Goal: Task Accomplishment & Management: Manage account settings

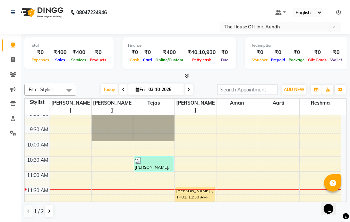
scroll to position [69, 0]
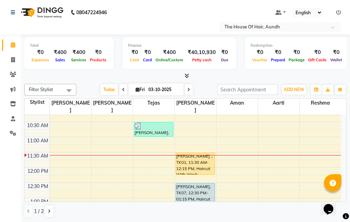
click at [124, 89] on span at bounding box center [123, 89] width 8 height 11
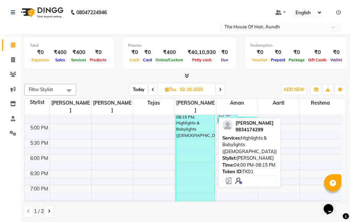
scroll to position [231, 0]
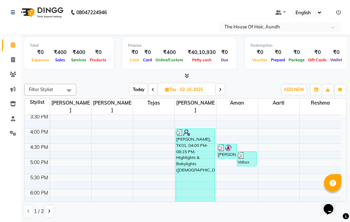
click at [145, 90] on span "Today" at bounding box center [138, 89] width 17 height 11
type input "03-10-2025"
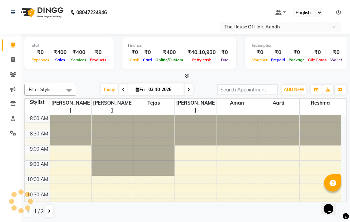
scroll to position [92, 0]
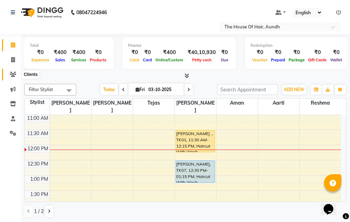
click at [13, 73] on icon at bounding box center [13, 74] width 7 height 5
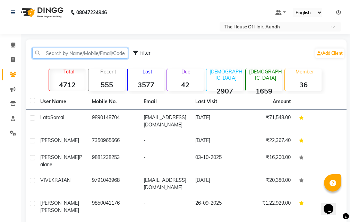
click at [77, 51] on input "text" at bounding box center [80, 53] width 96 height 11
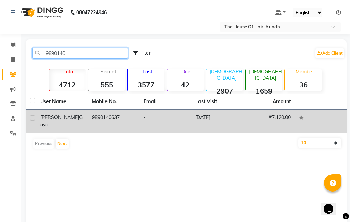
type input "9890140"
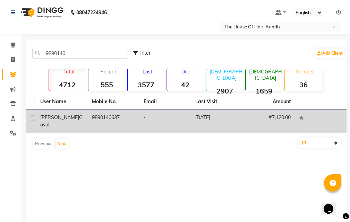
click at [102, 117] on td "9890140637" at bounding box center [114, 121] width 52 height 23
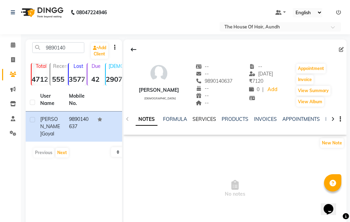
click at [203, 120] on link "SERVICES" at bounding box center [205, 119] width 24 height 6
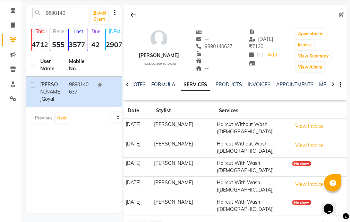
scroll to position [36, 0]
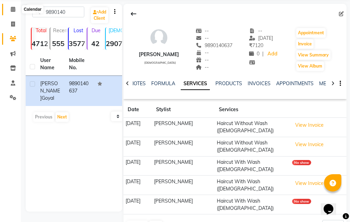
click at [11, 9] on icon at bounding box center [13, 9] width 5 height 5
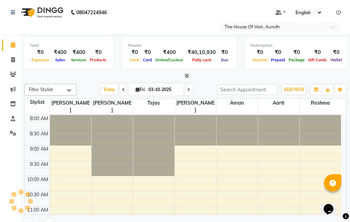
scroll to position [122, 0]
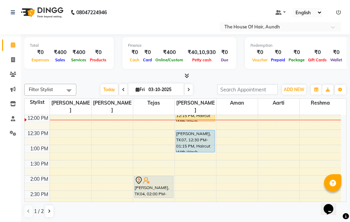
click at [187, 88] on icon at bounding box center [188, 90] width 3 height 4
type input "04-10-2025"
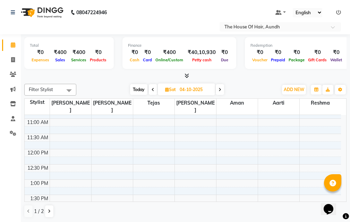
scroll to position [53, 0]
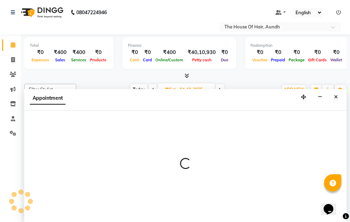
scroll to position [0, 0]
select select "6860"
select select "600"
select select "tentative"
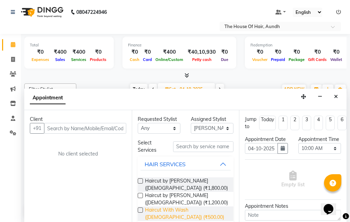
click at [173, 208] on span "Haircut With Wash ([DEMOGRAPHIC_DATA]) (₹500.00)" at bounding box center [186, 214] width 83 height 15
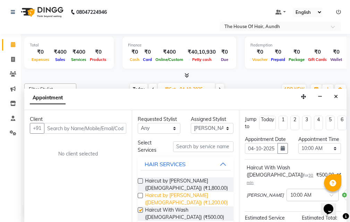
checkbox input "false"
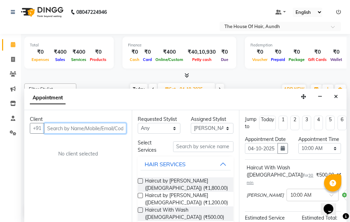
click at [80, 127] on input "text" at bounding box center [85, 128] width 82 height 11
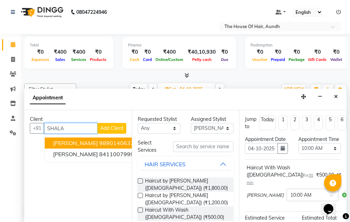
click at [79, 142] on span "[PERSON_NAME]" at bounding box center [75, 143] width 45 height 7
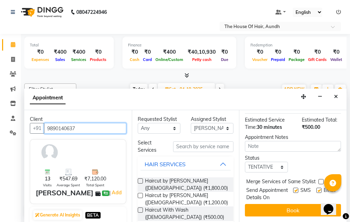
scroll to position [111, 0]
type input "9890140637"
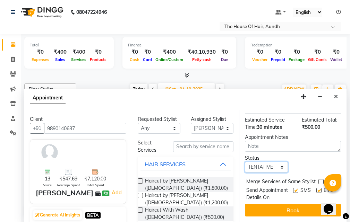
click at [265, 162] on select "Select TENTATIVE CONFIRM UPCOMING" at bounding box center [266, 167] width 43 height 11
select select "upcoming"
click at [245, 162] on select "Select TENTATIVE CONFIRM UPCOMING" at bounding box center [266, 167] width 43 height 11
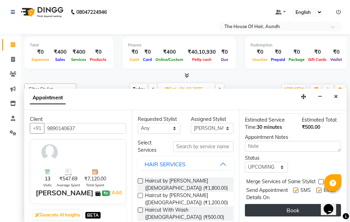
click at [288, 204] on button "Book" at bounding box center [293, 210] width 96 height 12
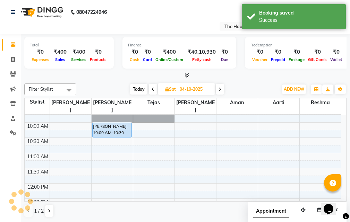
scroll to position [0, 0]
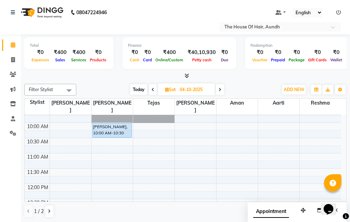
click at [139, 88] on span "Today" at bounding box center [138, 89] width 17 height 11
type input "03-10-2025"
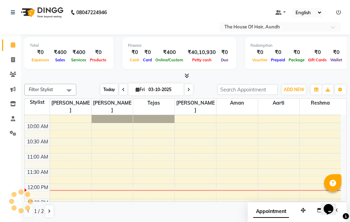
scroll to position [122, 0]
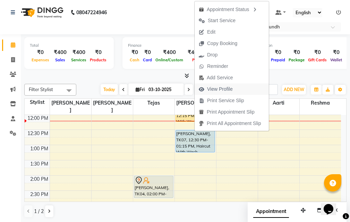
click at [219, 90] on span "View Profile" at bounding box center [220, 89] width 26 height 7
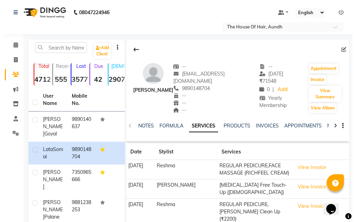
scroll to position [35, 0]
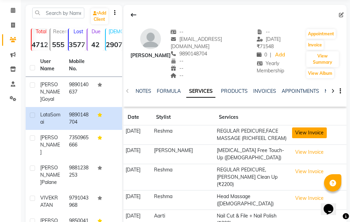
click at [300, 128] on button "View Invoice" at bounding box center [309, 133] width 35 height 11
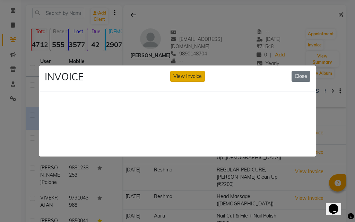
click at [194, 76] on button "View Invoice" at bounding box center [187, 76] width 35 height 11
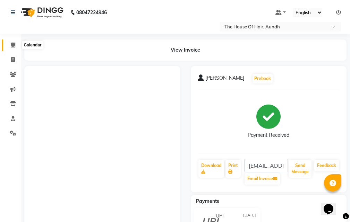
click at [14, 44] on icon at bounding box center [13, 44] width 5 height 5
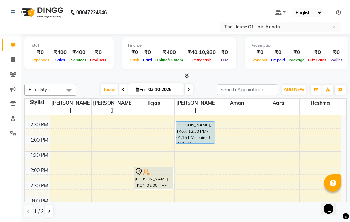
scroll to position [139, 0]
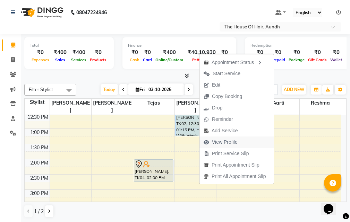
click at [235, 142] on span "View Profile" at bounding box center [225, 142] width 26 height 7
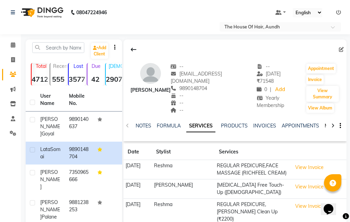
click at [325, 123] on link "MEMBERSHIP" at bounding box center [341, 126] width 32 height 6
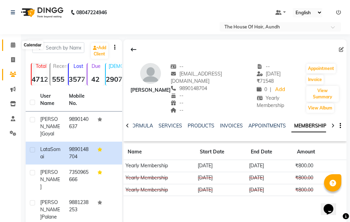
click at [13, 46] on icon at bounding box center [13, 44] width 5 height 5
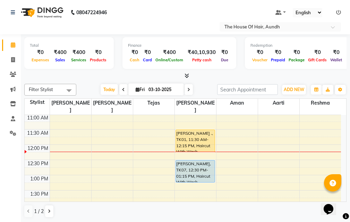
scroll to position [104, 0]
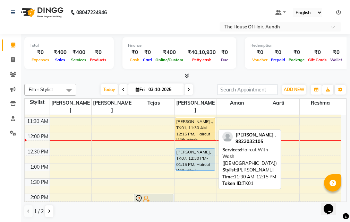
click at [199, 118] on div "[PERSON_NAME] ., TK01, 11:30 AM-12:15 PM, Haircut With Wash ([DEMOGRAPHIC_DATA])" at bounding box center [195, 129] width 39 height 22
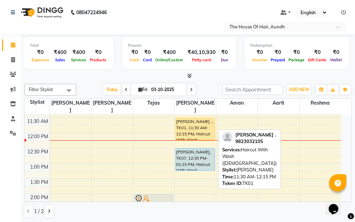
select select "1"
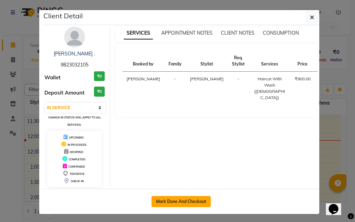
click at [195, 198] on button "Mark Done And Checkout" at bounding box center [181, 201] width 59 height 11
select select "service"
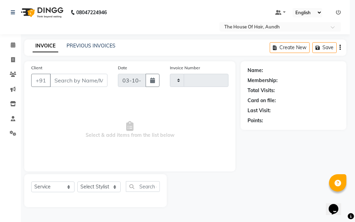
type input "2136"
select select "26"
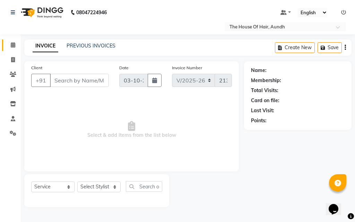
type input "9823032105"
select select "32779"
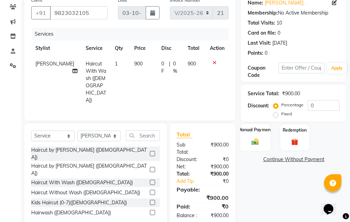
scroll to position [69, 0]
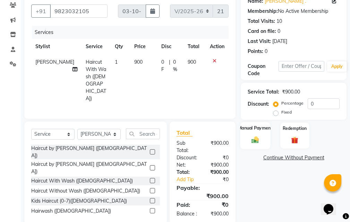
click at [252, 142] on img at bounding box center [255, 140] width 12 height 8
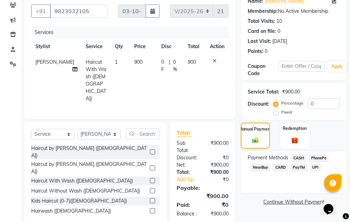
click at [316, 168] on span "UPI" at bounding box center [315, 168] width 11 height 8
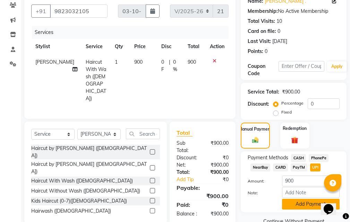
scroll to position [84, 0]
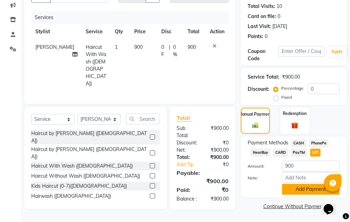
click at [297, 187] on button "Add Payment" at bounding box center [311, 189] width 58 height 11
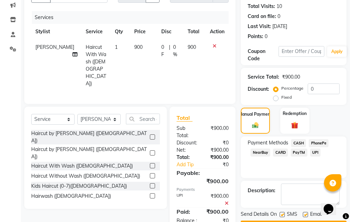
scroll to position [104, 0]
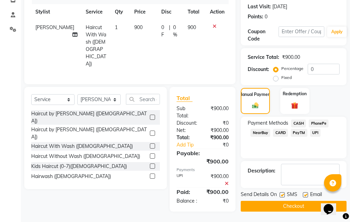
click at [287, 207] on button "Checkout" at bounding box center [294, 206] width 106 height 11
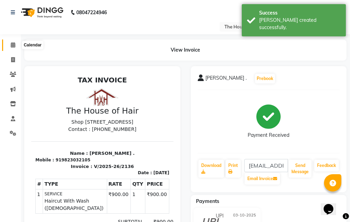
click at [14, 45] on icon at bounding box center [13, 44] width 5 height 5
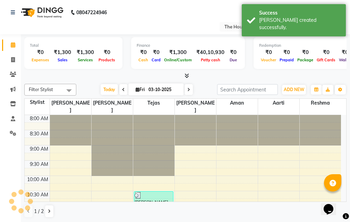
scroll to position [122, 0]
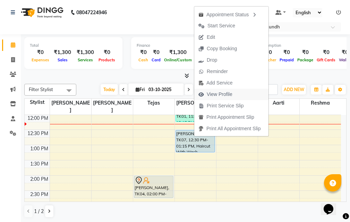
click at [230, 93] on span "View Profile" at bounding box center [220, 94] width 26 height 7
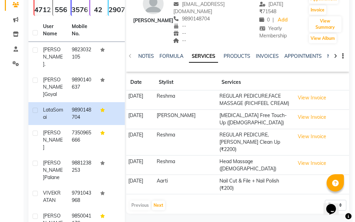
scroll to position [104, 0]
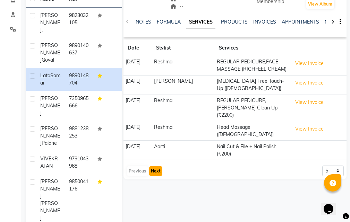
click at [156, 167] on button "Next" at bounding box center [155, 172] width 13 height 10
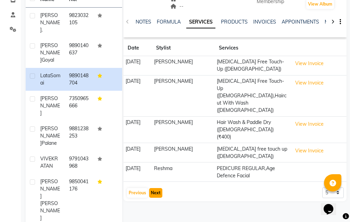
click at [156, 188] on button "Next" at bounding box center [155, 193] width 13 height 10
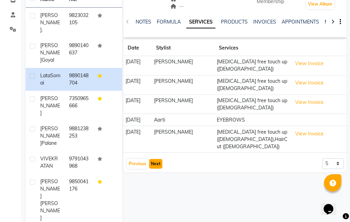
click at [155, 159] on button "Next" at bounding box center [155, 164] width 13 height 10
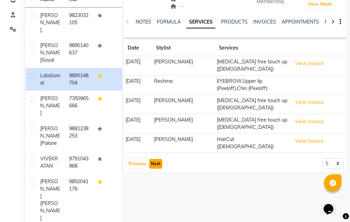
click at [155, 159] on button "Next" at bounding box center [155, 164] width 13 height 10
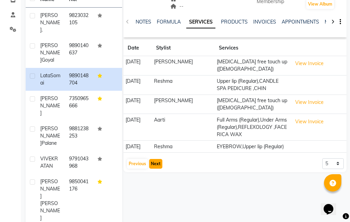
click at [154, 159] on button "Next" at bounding box center [155, 164] width 13 height 10
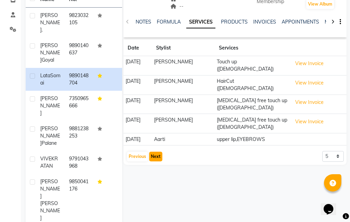
click at [156, 152] on button "Next" at bounding box center [155, 157] width 13 height 10
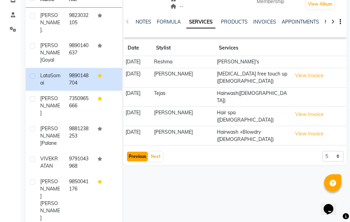
click at [133, 152] on button "Previous" at bounding box center [137, 157] width 21 height 10
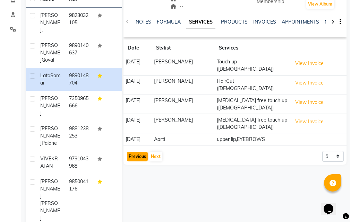
click at [135, 152] on button "Previous" at bounding box center [137, 157] width 21 height 10
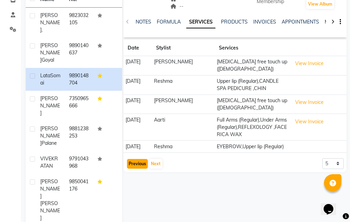
click at [137, 159] on button "Previous" at bounding box center [137, 164] width 21 height 10
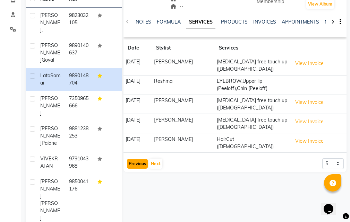
click at [135, 159] on button "Previous" at bounding box center [137, 164] width 21 height 10
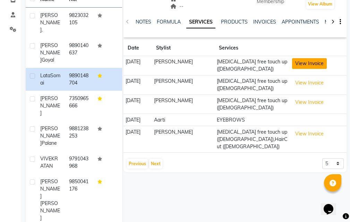
click at [314, 58] on button "View Invoice" at bounding box center [309, 63] width 35 height 11
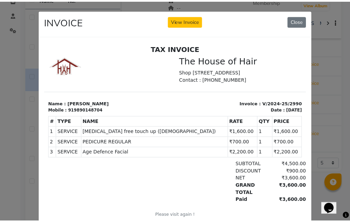
scroll to position [6, 0]
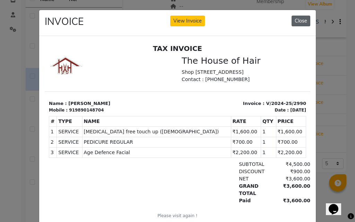
click at [301, 19] on button "Close" at bounding box center [301, 21] width 19 height 11
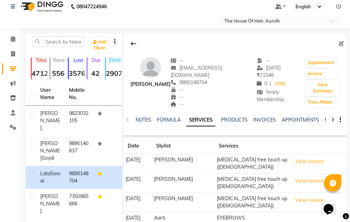
scroll to position [0, 0]
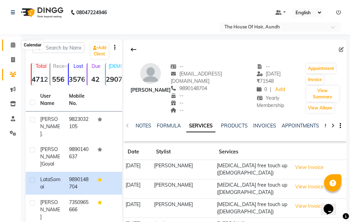
click at [11, 45] on icon at bounding box center [13, 44] width 5 height 5
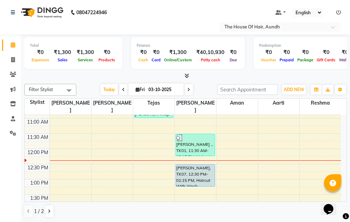
scroll to position [104, 0]
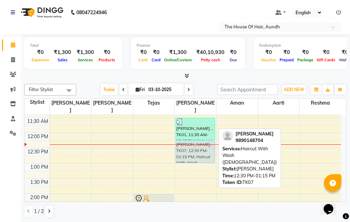
drag, startPoint x: 186, startPoint y: 150, endPoint x: 186, endPoint y: 143, distance: 6.6
click at [186, 143] on div "[PERSON_NAME] ., TK01, 11:30 AM-12:15 PM, Haircut With Wash ([DEMOGRAPHIC_DATA]…" at bounding box center [195, 224] width 41 height 427
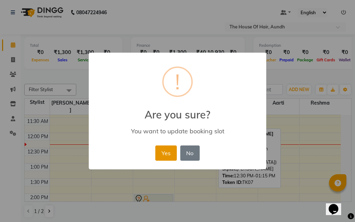
click at [165, 151] on button "Yes" at bounding box center [165, 153] width 21 height 15
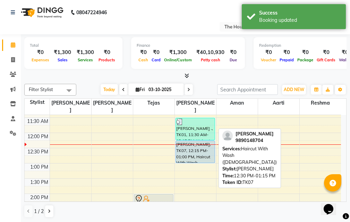
click at [190, 147] on div "[PERSON_NAME], TK07, 12:15 PM-01:00 PM, Haircut With Wash ([DEMOGRAPHIC_DATA])" at bounding box center [195, 152] width 39 height 22
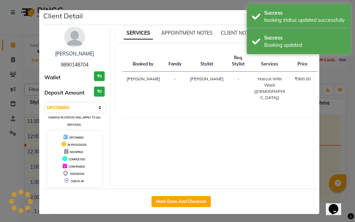
select select "1"
click at [321, 151] on ngb-modal-window "Client Detail [PERSON_NAME] 9890148704 Wallet ₹0 Deposit Amount ₹0 Select IN SE…" at bounding box center [177, 111] width 355 height 222
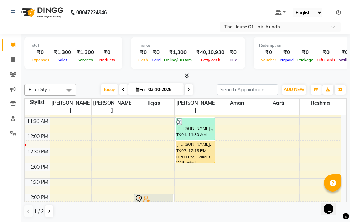
click at [122, 88] on icon at bounding box center [123, 90] width 3 height 4
type input "02-10-2025"
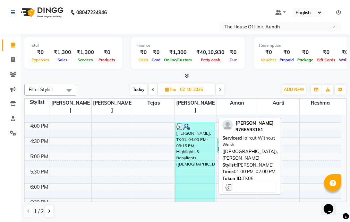
scroll to position [296, 0]
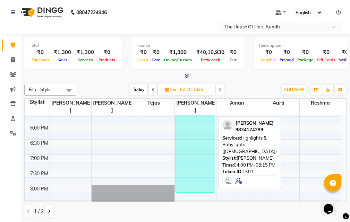
click at [198, 165] on div "[PERSON_NAME], TK01, 04:00 PM-08:15 PM, Highlights & Babylights ([DEMOGRAPHIC_D…" at bounding box center [195, 128] width 39 height 129
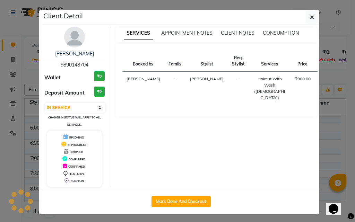
select select "3"
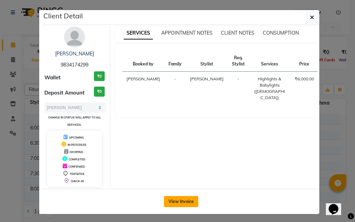
click at [176, 202] on button "View Invoice" at bounding box center [181, 201] width 34 height 11
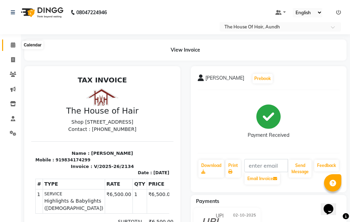
drag, startPoint x: 14, startPoint y: 45, endPoint x: 23, endPoint y: 50, distance: 10.7
click at [13, 46] on icon at bounding box center [13, 44] width 5 height 5
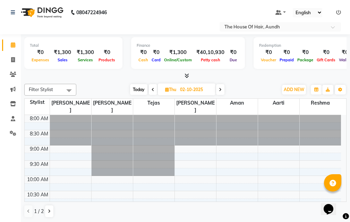
click at [142, 90] on span "Today" at bounding box center [138, 89] width 17 height 11
type input "03-10-2025"
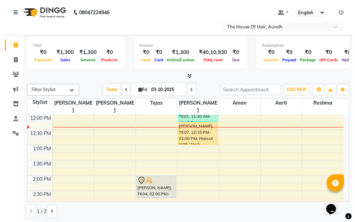
scroll to position [88, 0]
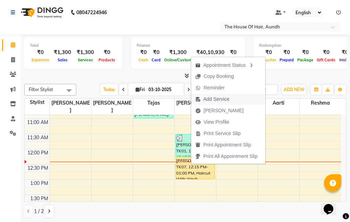
click at [219, 100] on span "Add Service" at bounding box center [216, 99] width 26 height 7
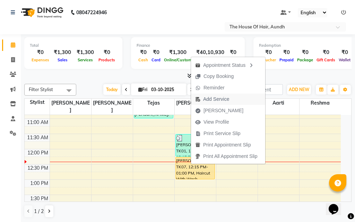
select select "32779"
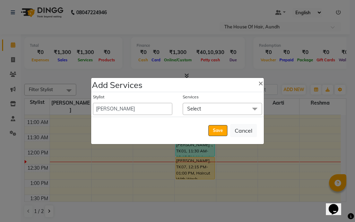
click at [218, 106] on span "Select" at bounding box center [222, 109] width 79 height 12
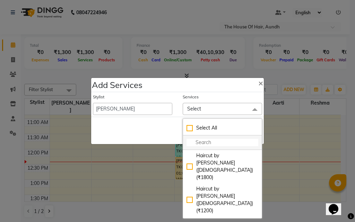
click at [206, 144] on input "multiselect-search" at bounding box center [223, 142] width 72 height 7
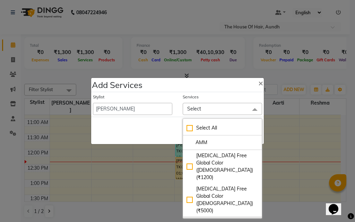
type input "AMM"
checkbox input "true"
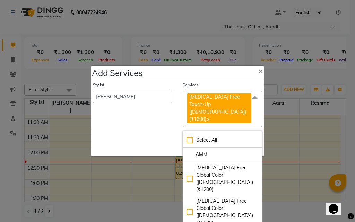
drag, startPoint x: 137, startPoint y: 135, endPoint x: 159, endPoint y: 138, distance: 22.8
click at [137, 135] on div "Save Cancel" at bounding box center [177, 142] width 173 height 27
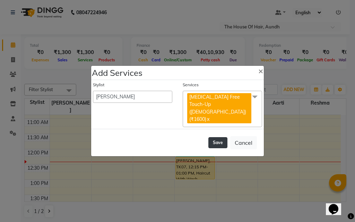
click at [219, 137] on button "Save" at bounding box center [217, 142] width 19 height 11
select select "26084"
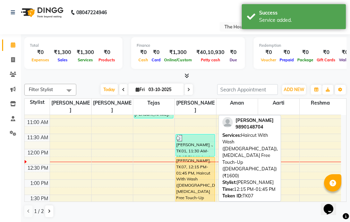
click at [193, 167] on div "[PERSON_NAME], TK07, 12:15 PM-01:45 PM, Haircut With Wash ([DEMOGRAPHIC_DATA]),…" at bounding box center [195, 179] width 39 height 45
select select "1"
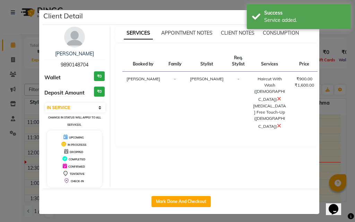
click at [277, 102] on icon at bounding box center [279, 99] width 4 height 6
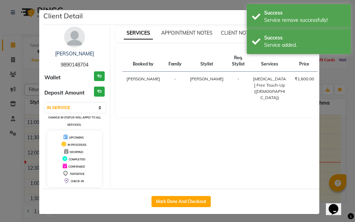
click at [322, 164] on ngb-modal-window "Client Detail [PERSON_NAME] 9890148704 Wallet ₹0 Deposit Amount ₹0 Select IN SE…" at bounding box center [177, 111] width 355 height 222
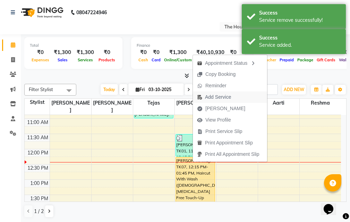
click at [220, 98] on span "Add Service" at bounding box center [218, 97] width 26 height 7
select select "32779"
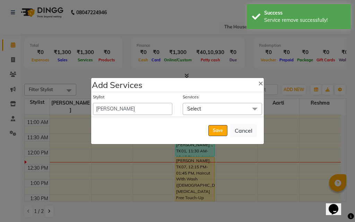
click at [215, 109] on span "Select" at bounding box center [222, 109] width 79 height 12
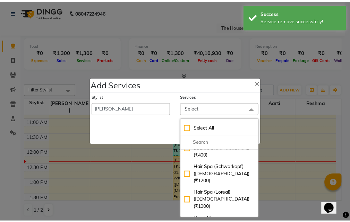
scroll to position [243, 0]
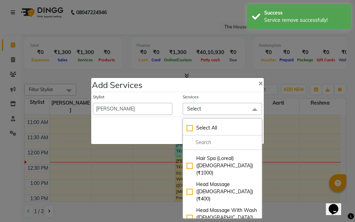
checkbox input "true"
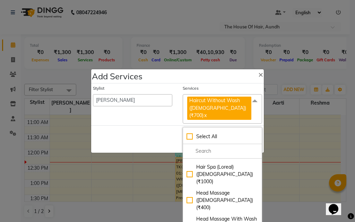
click at [146, 137] on div "Save Cancel" at bounding box center [177, 139] width 173 height 27
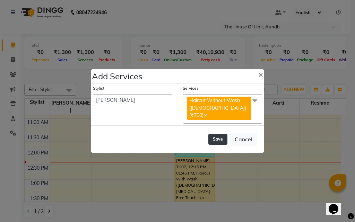
click at [216, 136] on button "Save" at bounding box center [217, 139] width 19 height 11
select select "26084"
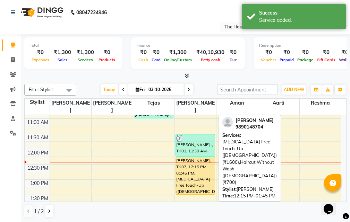
drag, startPoint x: 191, startPoint y: 193, endPoint x: 194, endPoint y: 180, distance: 13.4
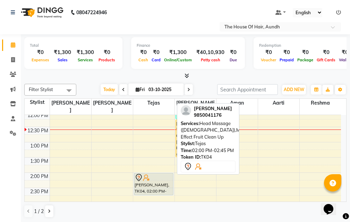
scroll to position [125, 0]
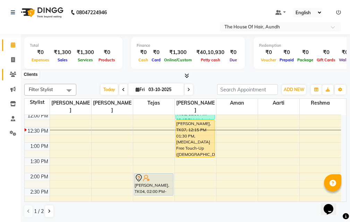
click at [11, 74] on icon at bounding box center [13, 74] width 7 height 5
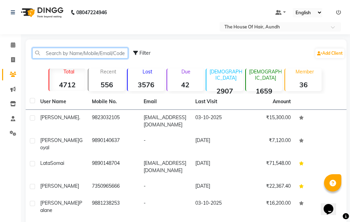
click at [66, 52] on input "text" at bounding box center [80, 53] width 96 height 11
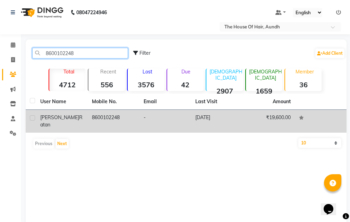
type input "8600102248"
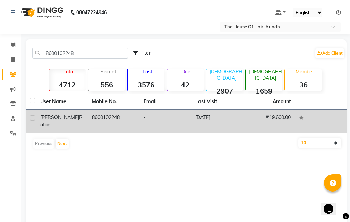
click at [118, 119] on td "8600102248" at bounding box center [114, 121] width 52 height 23
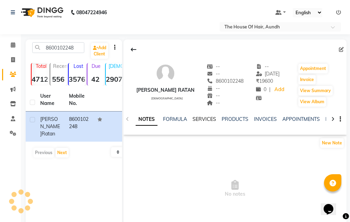
click at [203, 120] on link "SERVICES" at bounding box center [205, 119] width 24 height 6
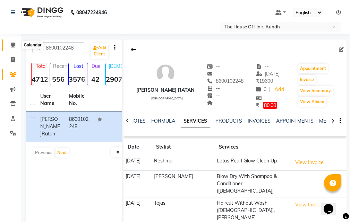
click at [14, 45] on icon at bounding box center [13, 44] width 5 height 5
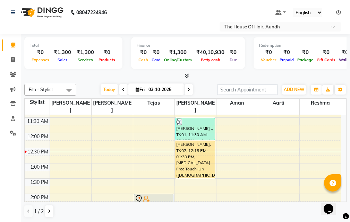
scroll to position [139, 0]
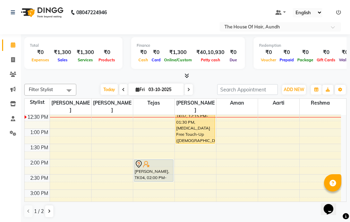
click at [144, 123] on div "8:00 AM 8:30 AM 9:00 AM 9:30 AM 10:00 AM 10:30 AM 11:00 AM 11:30 AM 12:00 PM 12…" at bounding box center [183, 189] width 316 height 427
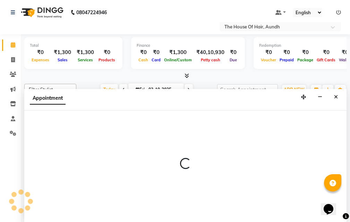
scroll to position [0, 0]
select select "6864"
select select "tentative"
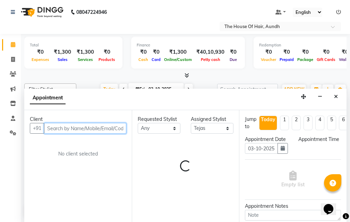
select select "780"
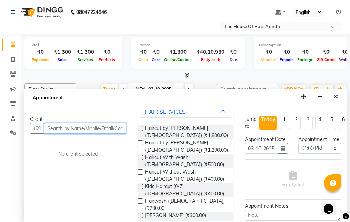
scroll to position [69, 0]
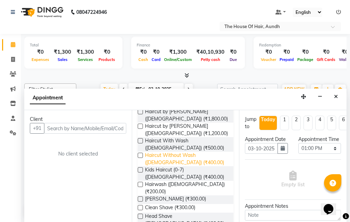
click at [161, 157] on span "Haircut Without Wash ([DEMOGRAPHIC_DATA]) (₹400.00)" at bounding box center [186, 159] width 83 height 15
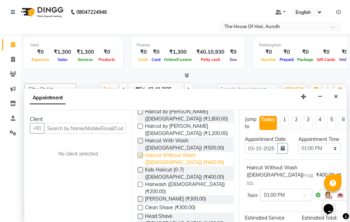
checkbox input "false"
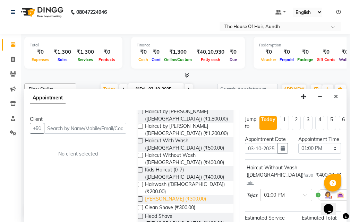
click at [155, 196] on span "[PERSON_NAME] (₹300.00)" at bounding box center [175, 200] width 61 height 9
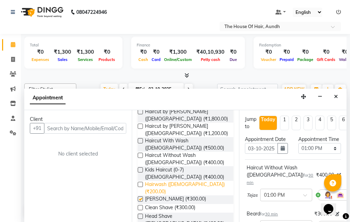
checkbox input "false"
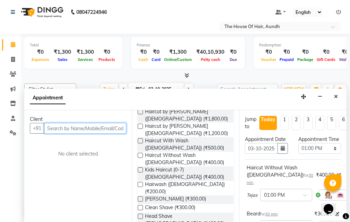
click at [58, 127] on input "text" at bounding box center [85, 128] width 82 height 11
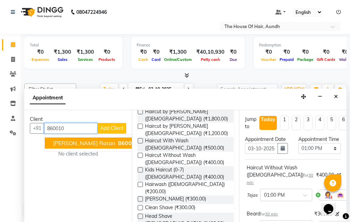
click at [81, 143] on span "[PERSON_NAME] ratan" at bounding box center [84, 143] width 62 height 7
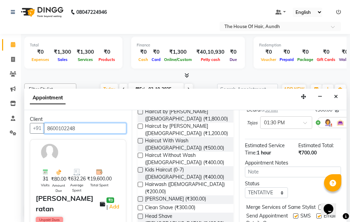
scroll to position [139, 0]
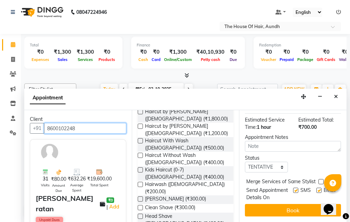
type input "8600102248"
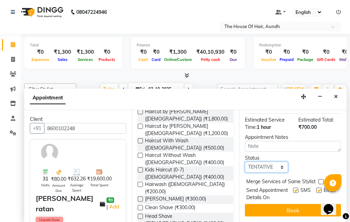
click at [274, 162] on select "Select TENTATIVE CONFIRM CHECK-IN UPCOMING" at bounding box center [266, 167] width 43 height 11
select select "upcoming"
click at [245, 162] on select "Select TENTATIVE CONFIRM CHECK-IN UPCOMING" at bounding box center [266, 167] width 43 height 11
click at [320, 179] on label at bounding box center [320, 181] width 5 height 5
click at [320, 180] on input "checkbox" at bounding box center [320, 182] width 5 height 5
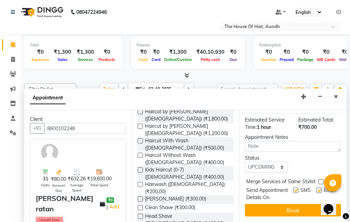
checkbox input "true"
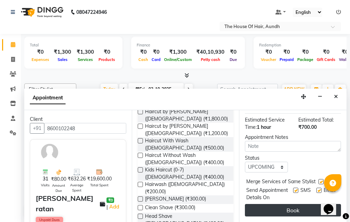
click at [298, 208] on button "Book" at bounding box center [293, 210] width 96 height 12
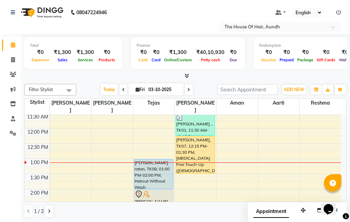
scroll to position [125, 0]
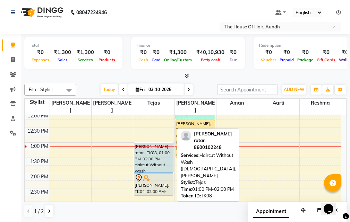
click at [157, 151] on div "[PERSON_NAME] ratan, TK08, 01:00 PM-02:00 PM, Haircut Without Wash ([DEMOGRAPHI…" at bounding box center [153, 157] width 39 height 29
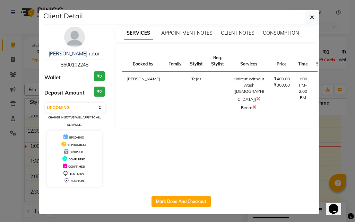
click at [339, 79] on button "START" at bounding box center [346, 81] width 14 height 9
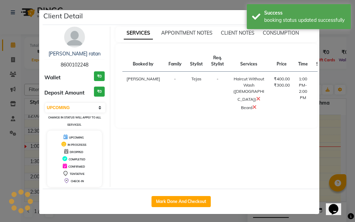
select select "1"
click at [331, 129] on ngb-modal-window "Client Detail [PERSON_NAME] ratan 8600102248 Wallet ₹0 Deposit Amount ₹0 Select…" at bounding box center [177, 111] width 355 height 222
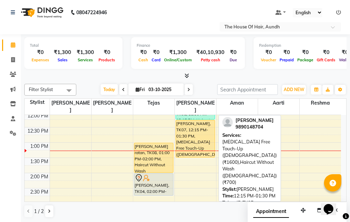
click at [202, 120] on div "[PERSON_NAME], TK07, 12:15 PM-01:30 PM, [MEDICAL_DATA] Free Touch-Up ([DEMOGRAP…" at bounding box center [195, 138] width 39 height 37
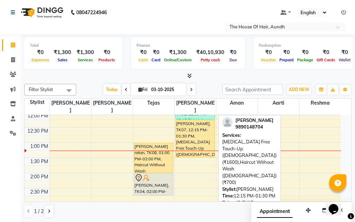
select select "1"
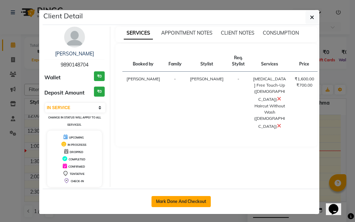
click at [177, 198] on button "Mark Done And Checkout" at bounding box center [181, 201] width 59 height 11
select select "service"
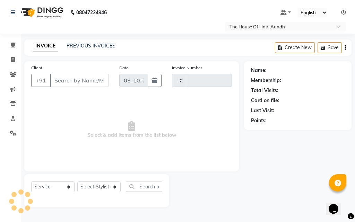
type input "2137"
select select "26"
type input "9890148704"
select select "32779"
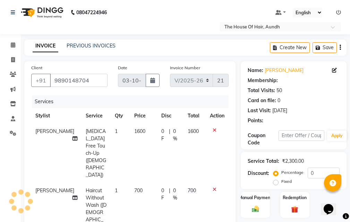
select select "1: Object"
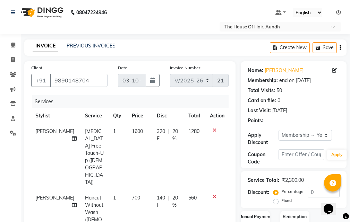
type input "20"
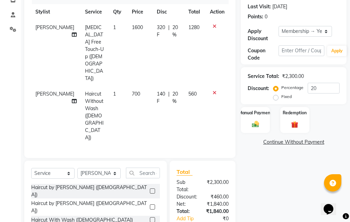
scroll to position [118, 0]
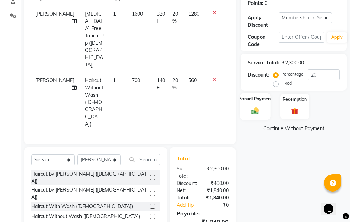
click at [255, 109] on img at bounding box center [255, 111] width 12 height 8
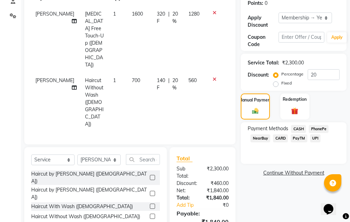
click at [281, 138] on span "CARD" at bounding box center [280, 139] width 15 height 8
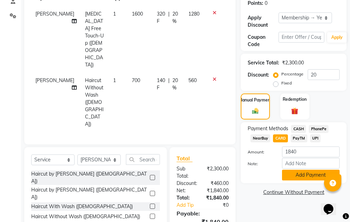
click at [300, 176] on button "Add Payment" at bounding box center [311, 175] width 58 height 11
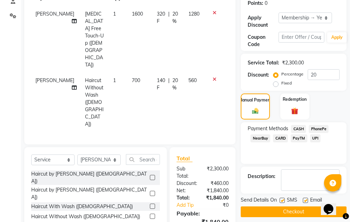
scroll to position [139, 0]
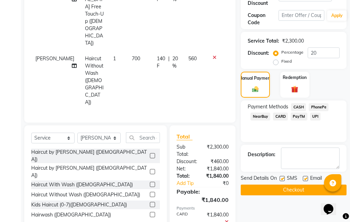
click at [288, 190] on button "Checkout" at bounding box center [294, 190] width 106 height 11
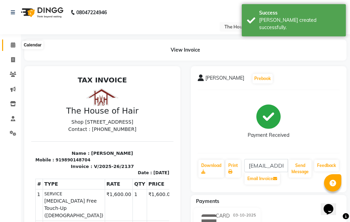
click at [13, 45] on icon at bounding box center [13, 44] width 5 height 5
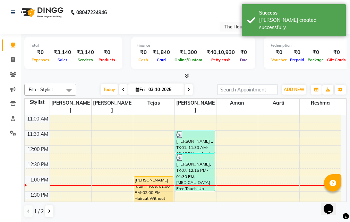
scroll to position [104, 0]
